Goal: Task Accomplishment & Management: Complete application form

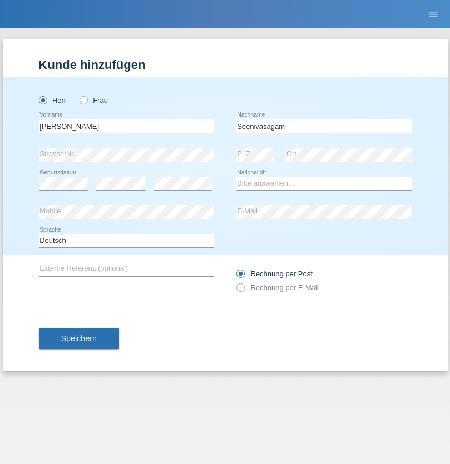
type input "Seenivasagam"
select select "LK"
select select "C"
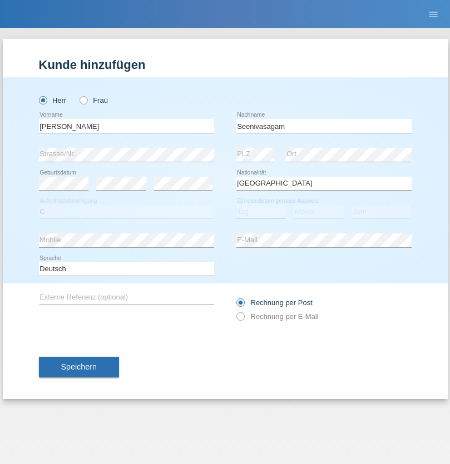
select select "03"
select select "08"
select select "2009"
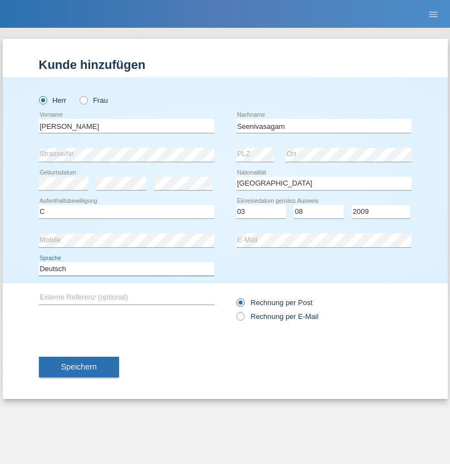
select select "en"
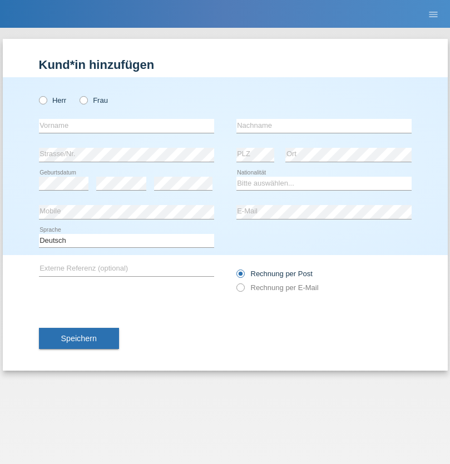
radio input "true"
click at [126, 126] on input "text" at bounding box center [126, 126] width 175 height 14
type input "Petar"
click at [323, 126] on input "text" at bounding box center [323, 126] width 175 height 14
type input "Katic"
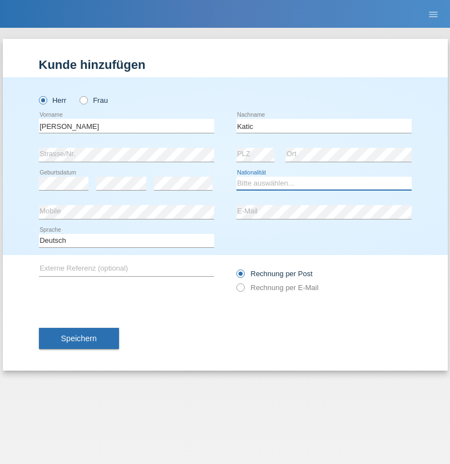
select select "HR"
select select "C"
select select "23"
select select "03"
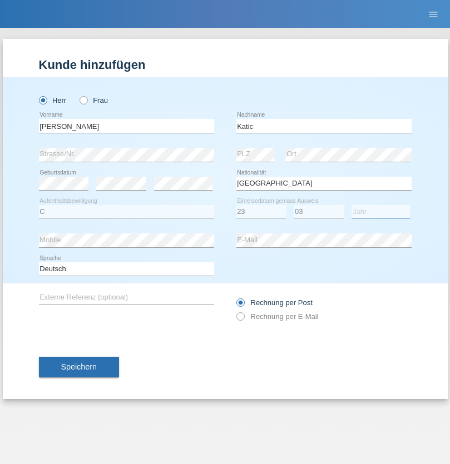
select select "2014"
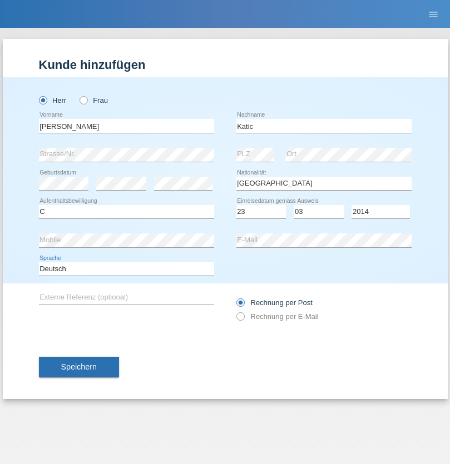
select select "en"
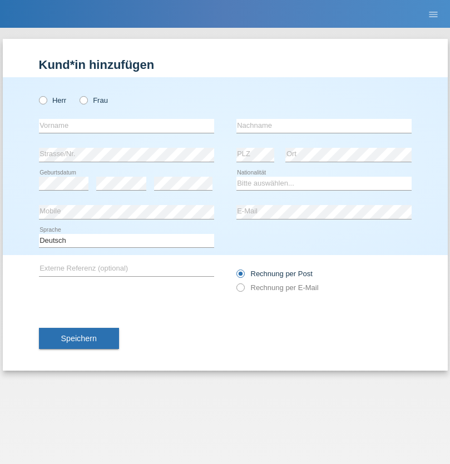
radio input "true"
click at [126, 126] on input "text" at bounding box center [126, 126] width 175 height 14
type input "Miralem"
click at [323, 126] on input "text" at bounding box center [323, 126] width 175 height 14
type input "Aljic"
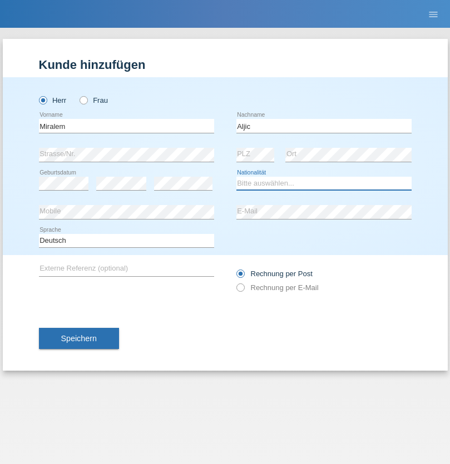
select select "CH"
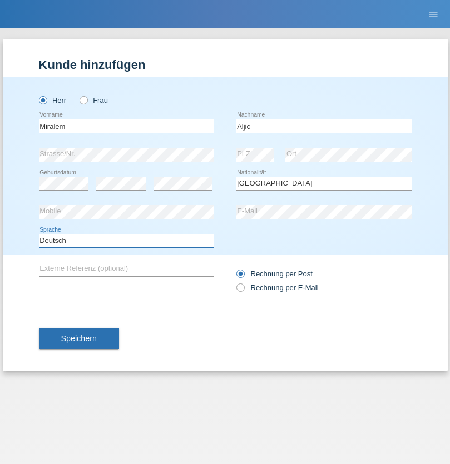
select select "en"
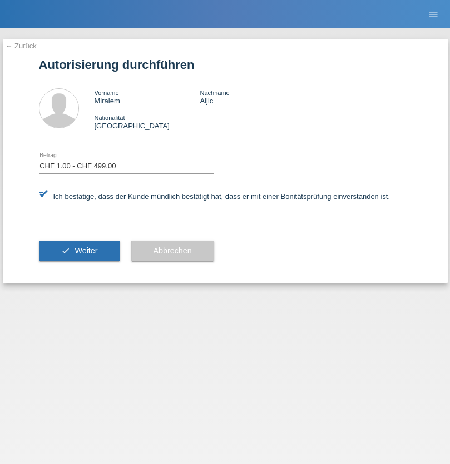
select select "1"
click at [79, 251] on span "Weiter" at bounding box center [85, 250] width 23 height 9
